Goal: Task Accomplishment & Management: Use online tool/utility

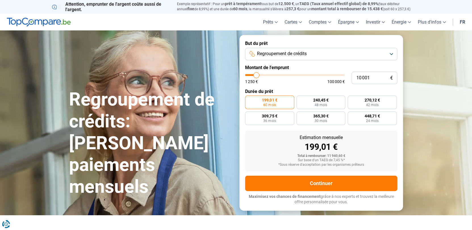
click at [284, 52] on span "Regroupement de crédits" at bounding box center [282, 54] width 50 height 6
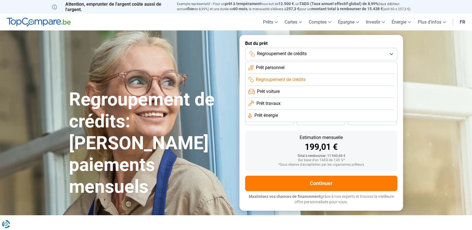
click at [277, 140] on div "Estimation mensuelle 199,01 €" at bounding box center [321, 143] width 143 height 16
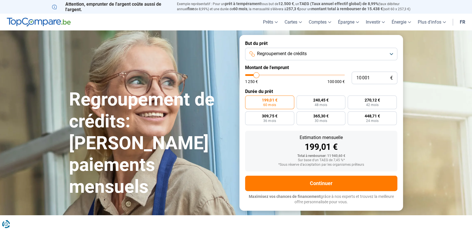
type input "8 500"
type input "8500"
type input "9 250"
type input "9250"
type input "10 500"
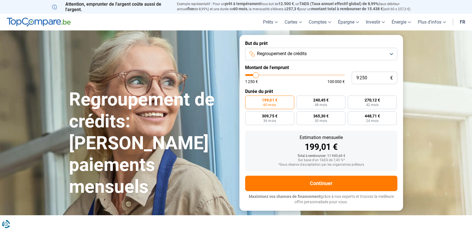
type input "10500"
type input "12 500"
type input "12500"
type input "15 500"
type input "15500"
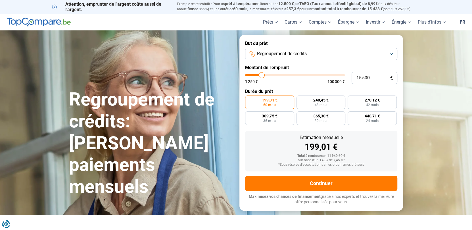
type input "18 500"
type input "18500"
type input "20 750"
type input "20750"
type input "24 000"
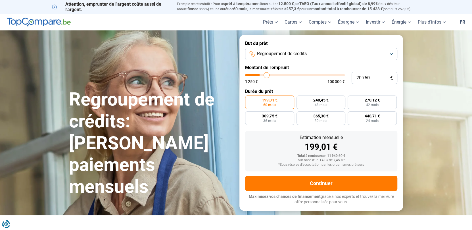
type input "24000"
type input "25 750"
type input "25750"
type input "27 500"
type input "27500"
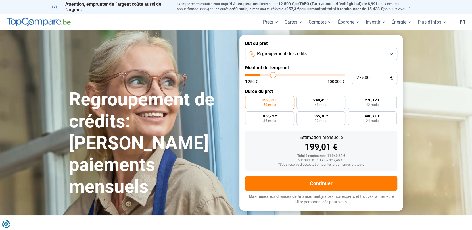
type input "30 250"
type input "30250"
type input "31 500"
type input "31500"
type input "32 500"
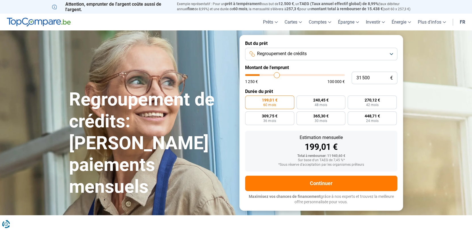
type input "32500"
type input "33 250"
type input "33250"
type input "33 500"
type input "33500"
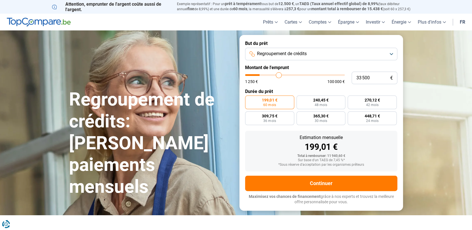
type input "33 750"
type input "33750"
type input "34 250"
type input "34250"
type input "34 750"
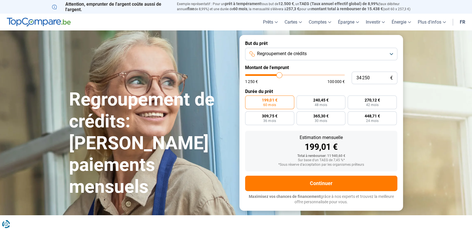
type input "34750"
type input "35 250"
type input "35250"
type input "35 750"
type input "35750"
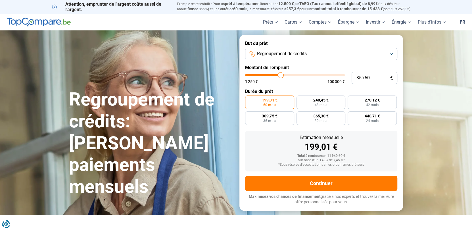
type input "36 250"
type input "36250"
type input "37 000"
type input "37000"
type input "37 250"
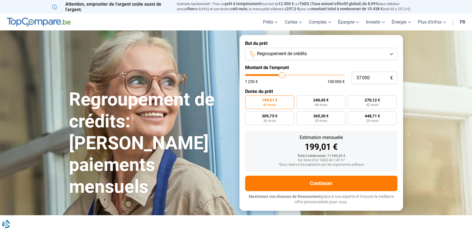
type input "37250"
type input "37 500"
type input "37500"
type input "37 750"
type input "37750"
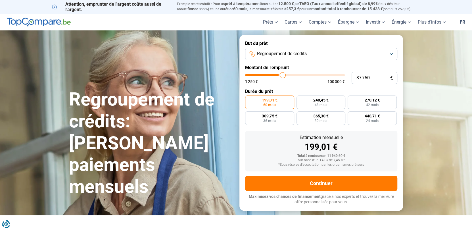
type input "38 000"
type input "38000"
type input "38 500"
type input "38500"
type input "39 250"
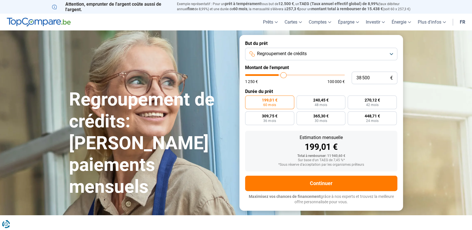
type input "39250"
type input "39 750"
type input "39750"
type input "40 250"
type input "40250"
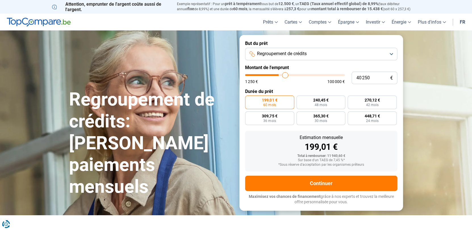
type input "40 750"
type input "40750"
type input "41 250"
type input "41250"
type input "41 500"
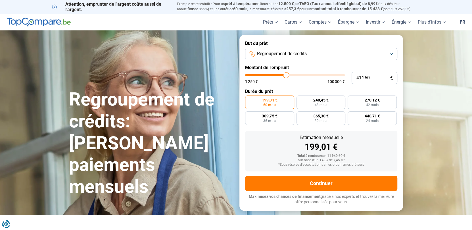
type input "41500"
type input "42 000"
type input "42000"
type input "42 500"
type input "42500"
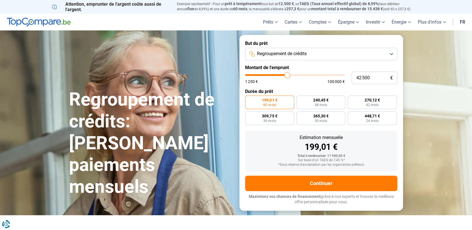
type input "43 000"
type input "43000"
type input "43 750"
type input "43750"
type input "45 000"
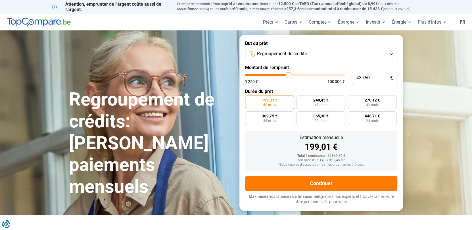
type input "45000"
type input "45 750"
type input "45750"
type input "47 000"
type input "47000"
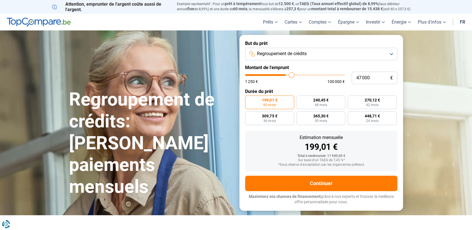
type input "48 500"
type input "48500"
type input "50 500"
type input "50500"
type input "54 000"
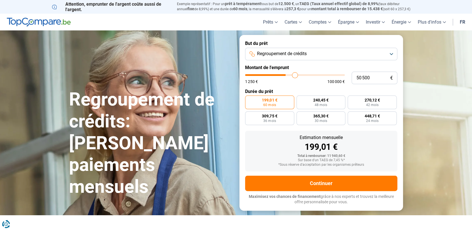
type input "54000"
type input "56 750"
type input "56750"
type input "59 750"
type input "59750"
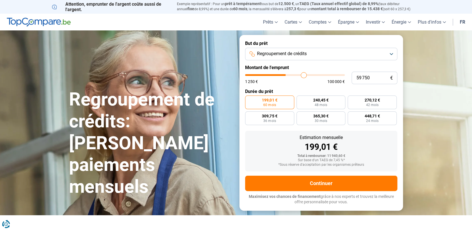
type input "61 750"
type input "61750"
type input "62 750"
type input "62750"
type input "63 500"
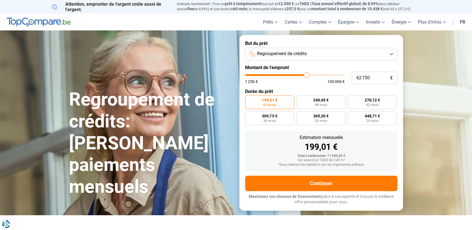
type input "63500"
type input "64 000"
type input "64000"
type input "64 500"
type input "64500"
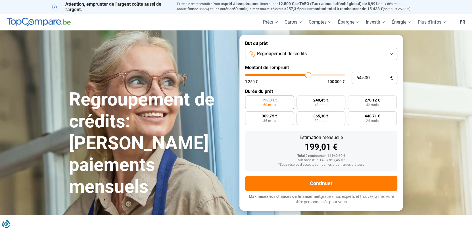
type input "65 000"
type input "65000"
type input "65 250"
type input "65250"
type input "66 000"
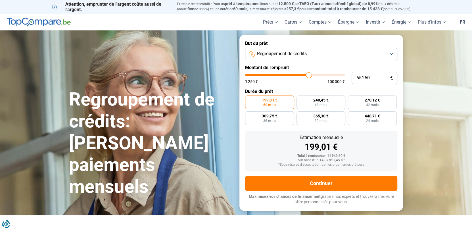
type input "66000"
type input "66 500"
type input "66500"
type input "67 500"
type input "67500"
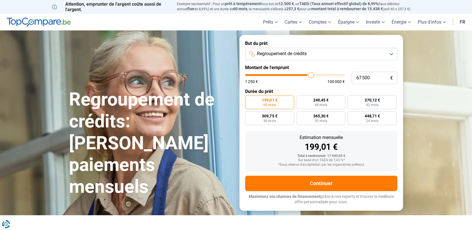
type input "68 250"
type input "68250"
type input "68 750"
type input "68750"
type input "69 250"
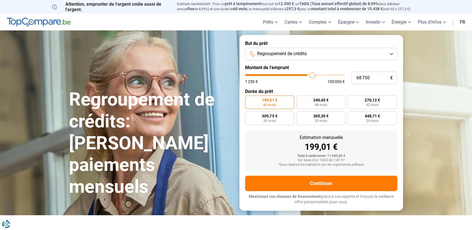
type input "69250"
type input "69 750"
type input "69750"
type input "70 250"
type input "70250"
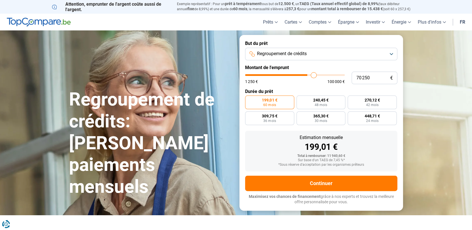
type input "70 750"
type input "70750"
type input "71 250"
type input "71250"
type input "72 750"
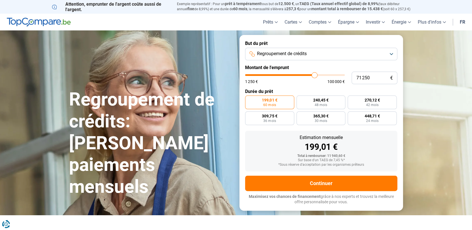
type input "72750"
type input "73 500"
type input "73500"
type input "74 000"
type input "74000"
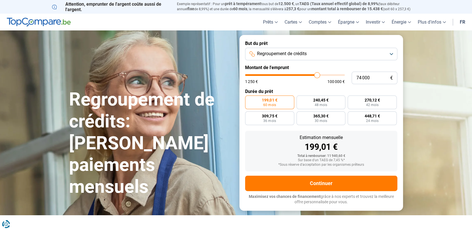
type input "74 250"
type input "74250"
type input "74 500"
type input "74500"
type input "74 750"
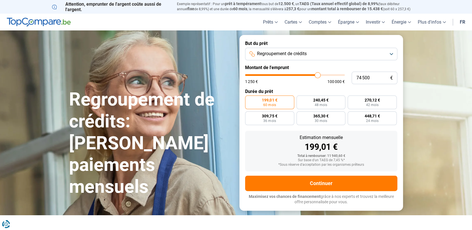
type input "74750"
type input "75 250"
type input "75250"
type input "75 500"
type input "75500"
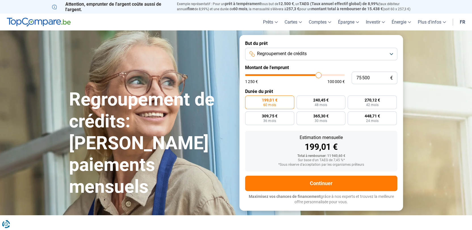
type input "75 750"
type input "75750"
type input "76 000"
type input "76000"
type input "76 250"
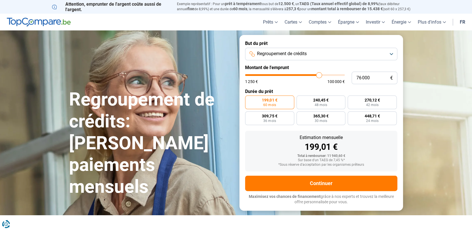
type input "76250"
type input "77 000"
type input "77000"
type input "77 750"
type input "77750"
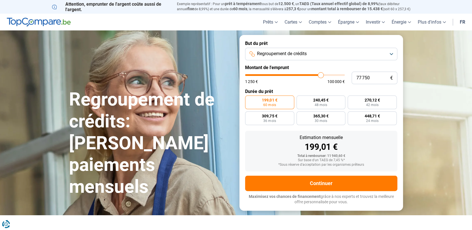
type input "78 000"
type input "78000"
type input "78 500"
type input "78500"
type input "78 750"
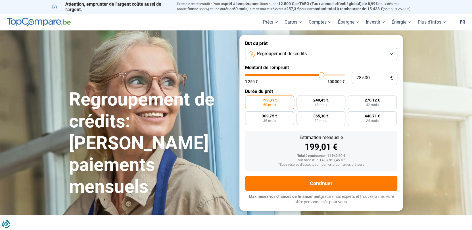
type input "78750"
type input "79 000"
type input "79000"
type input "79 500"
type input "79500"
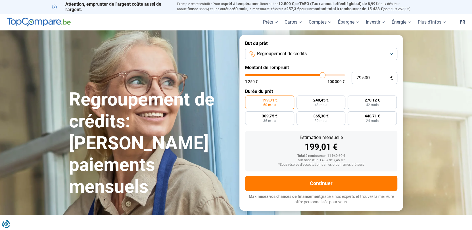
type input "80 000"
type input "80000"
type input "80 500"
type input "80500"
type input "80 750"
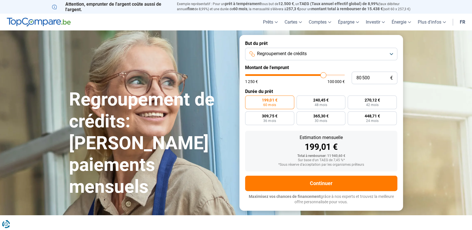
type input "80750"
type input "81 000"
type input "81000"
type input "81 250"
type input "81250"
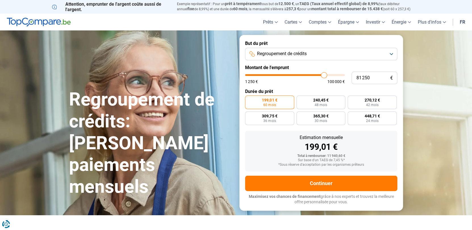
type input "81 500"
type input "81500"
type input "82 000"
type input "82000"
type input "82 250"
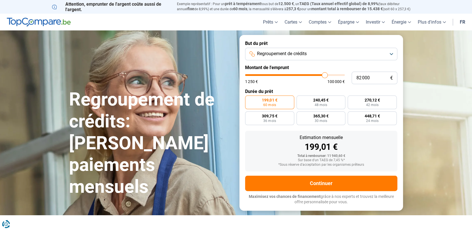
type input "82250"
type input "82 500"
type input "82500"
type input "82 750"
type input "82750"
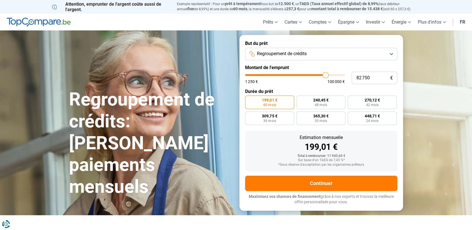
type input "83 000"
type input "83000"
type input "83 250"
type input "83250"
type input "83 500"
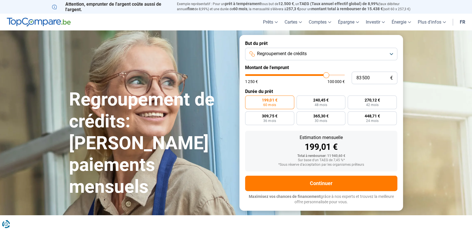
drag, startPoint x: 255, startPoint y: 76, endPoint x: 326, endPoint y: 78, distance: 71.0
type input "83500"
click at [326, 76] on input "range" at bounding box center [295, 75] width 100 height 2
radio input "false"
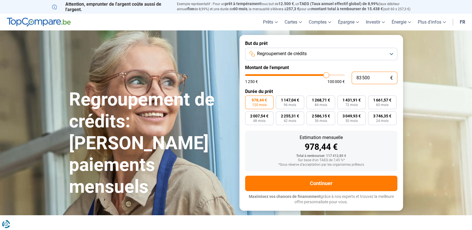
click at [368, 80] on input "83 500" at bounding box center [375, 78] width 46 height 12
type input "1"
type input "1250"
type input "14"
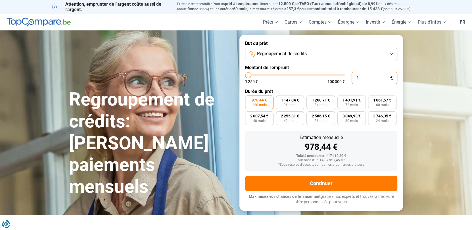
type input "1250"
type input "143"
type input "1250"
type input "1 430"
type input "1500"
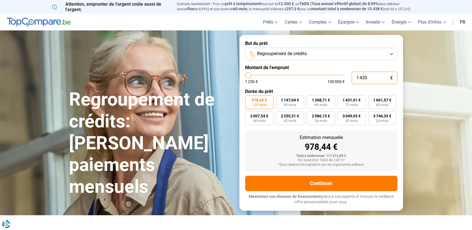
type input "14 300"
type input "14250"
type input "143 000"
type input "100000"
type input "100 000"
